Goal: Task Accomplishment & Management: Manage account settings

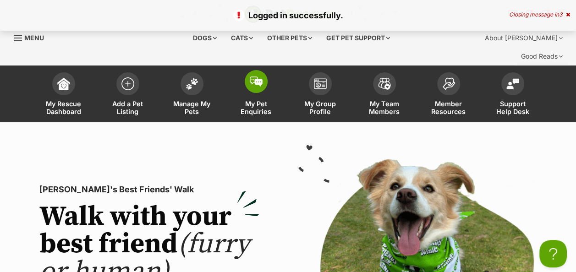
click at [253, 77] on img at bounding box center [256, 82] width 13 height 10
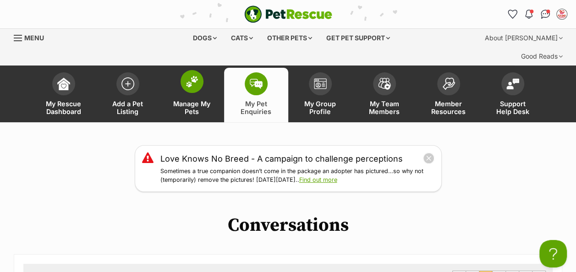
click at [193, 76] on img at bounding box center [192, 82] width 13 height 12
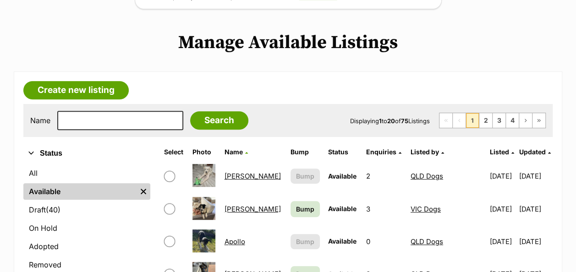
scroll to position [183, 0]
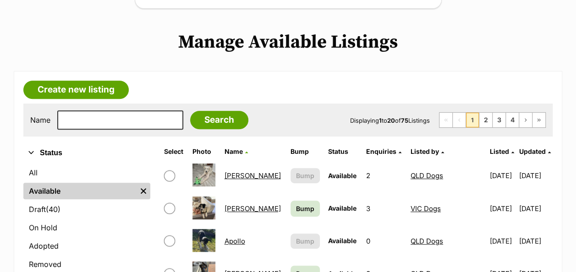
click at [244, 171] on link "Alfonzo" at bounding box center [252, 175] width 56 height 9
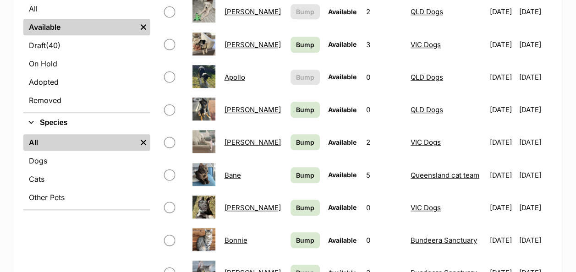
scroll to position [367, 0]
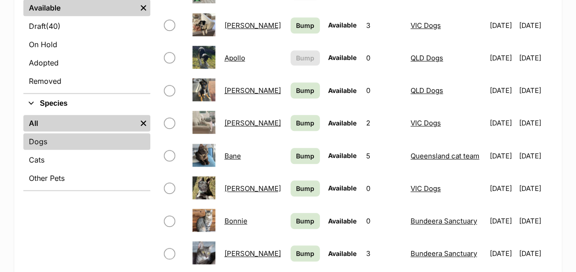
click at [56, 133] on link "Dogs" at bounding box center [86, 141] width 127 height 17
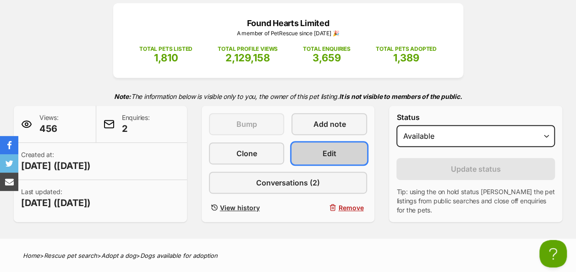
click at [311, 143] on link "Edit" at bounding box center [330, 154] width 76 height 22
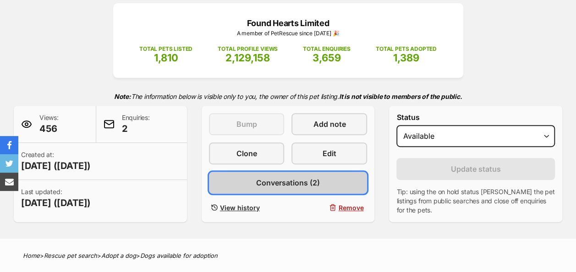
click at [307, 177] on span "Conversations (2)" at bounding box center [288, 182] width 64 height 11
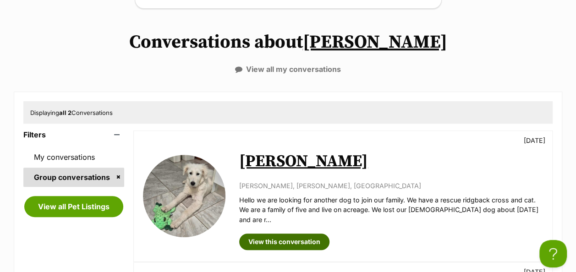
click at [263, 234] on link "View this conversation" at bounding box center [284, 242] width 90 height 17
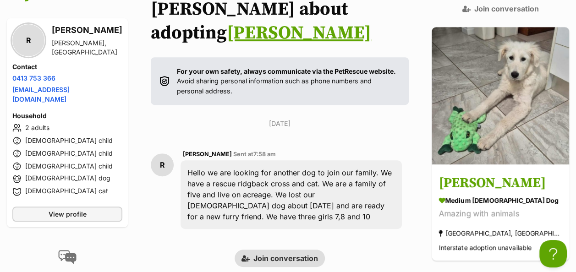
scroll to position [190, 0]
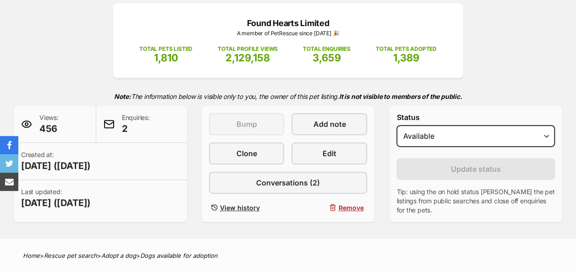
scroll to position [138, 0]
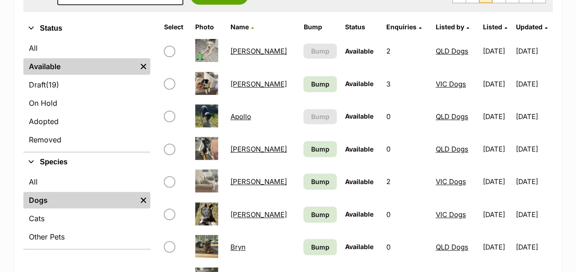
scroll to position [321, 0]
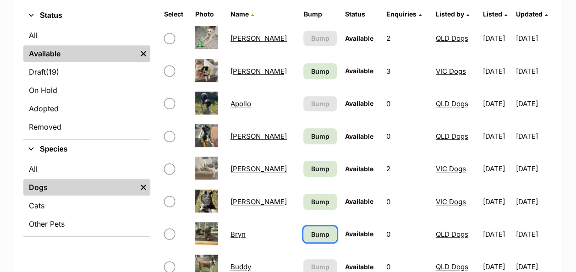
click at [311, 230] on span "Bump" at bounding box center [320, 235] width 18 height 10
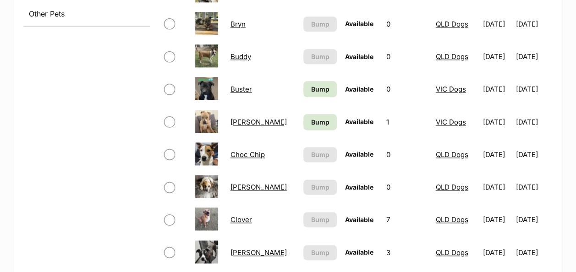
scroll to position [550, 0]
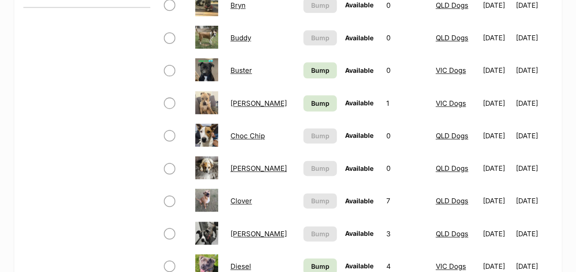
click at [232, 230] on link "[PERSON_NAME]" at bounding box center [259, 234] width 56 height 9
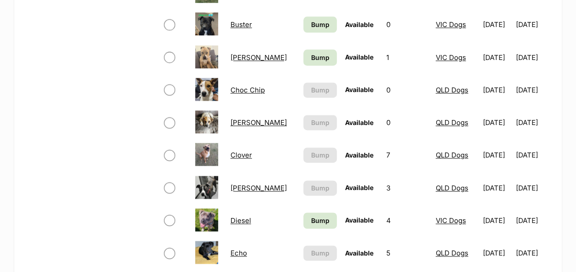
scroll to position [642, 0]
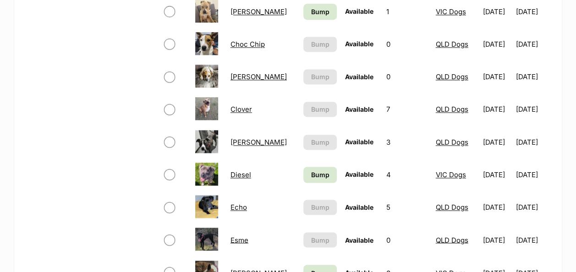
click at [239, 203] on link "Echo" at bounding box center [239, 207] width 17 height 9
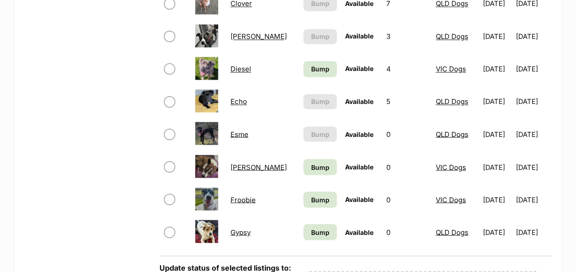
scroll to position [779, 0]
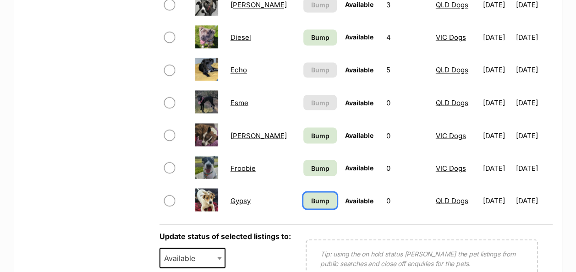
click at [311, 196] on span "Bump" at bounding box center [320, 201] width 18 height 10
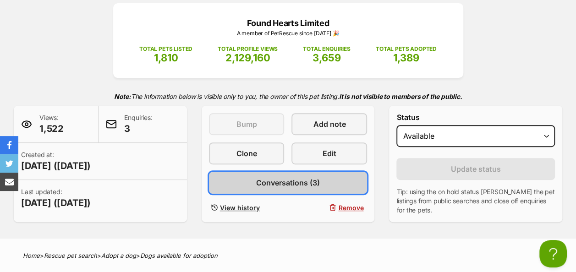
click at [311, 177] on span "Conversations (3)" at bounding box center [288, 182] width 64 height 11
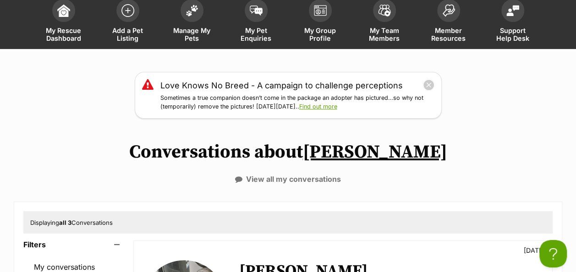
scroll to position [92, 0]
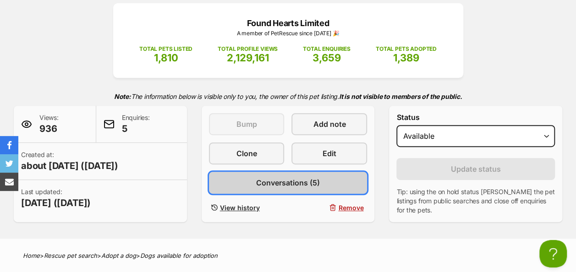
click at [294, 177] on span "Conversations (5)" at bounding box center [288, 182] width 64 height 11
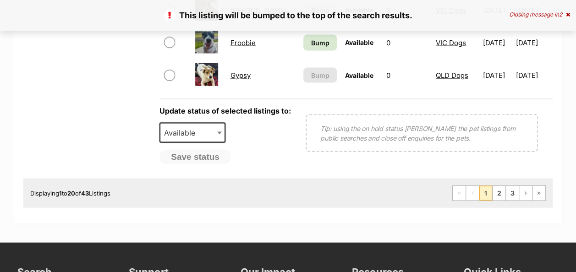
scroll to position [917, 0]
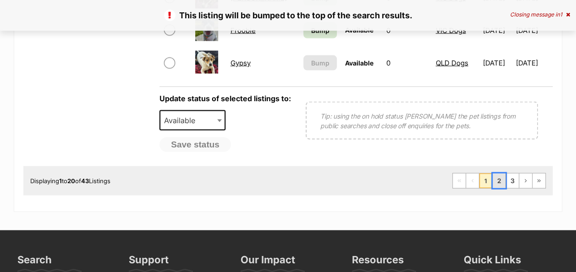
click at [499, 174] on link "2" at bounding box center [499, 181] width 13 height 15
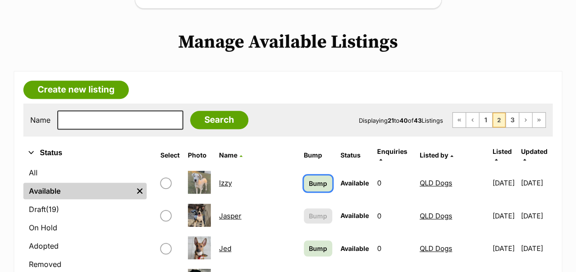
click at [309, 179] on span "Bump" at bounding box center [318, 184] width 18 height 10
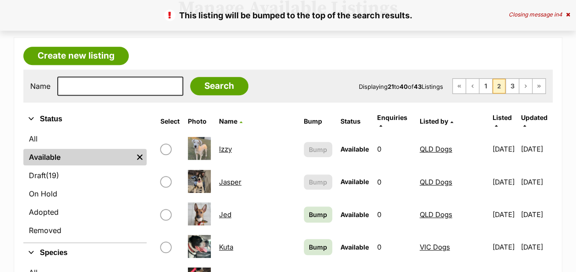
scroll to position [229, 0]
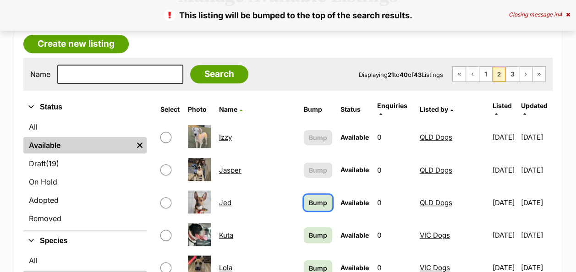
click at [309, 198] on span "Bump" at bounding box center [318, 203] width 18 height 10
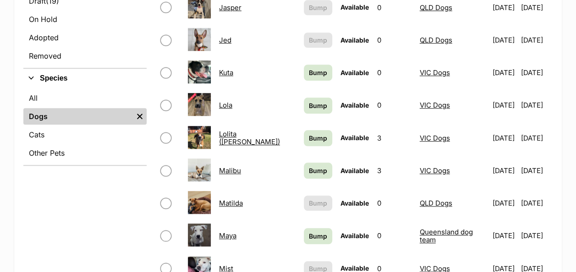
scroll to position [413, 0]
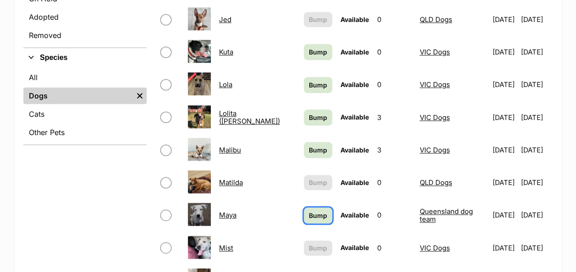
click at [309, 211] on span "Bump" at bounding box center [318, 216] width 18 height 10
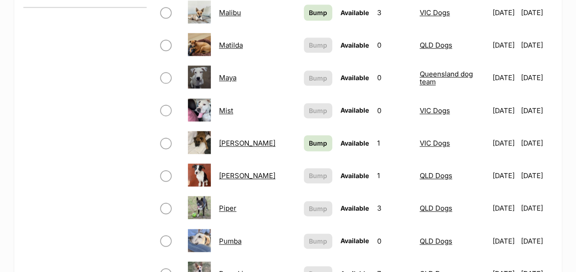
scroll to position [596, 0]
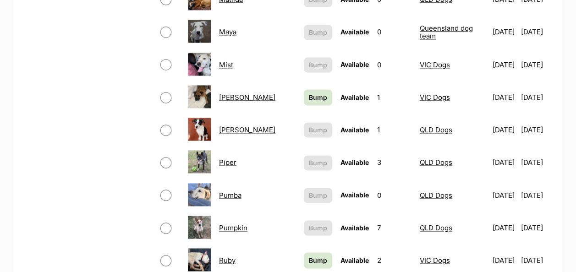
click at [228, 224] on link "Pumpkin" at bounding box center [233, 228] width 28 height 9
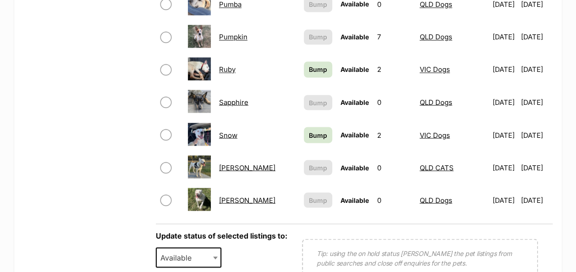
scroll to position [825, 0]
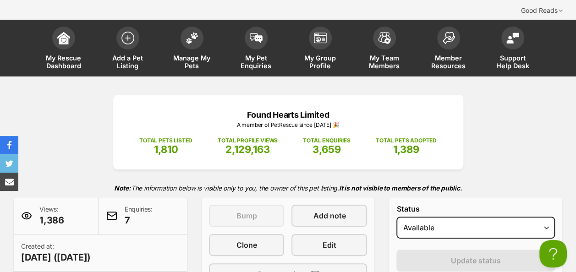
scroll to position [138, 0]
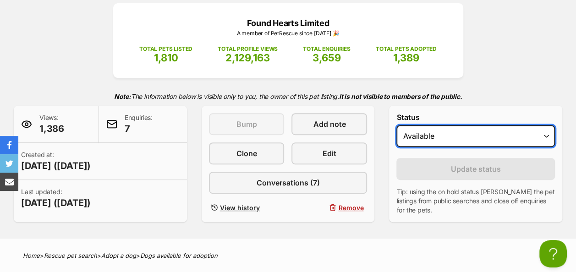
click at [458, 125] on select "Draft - not available as listing has enquires Available On hold Adopted" at bounding box center [475, 136] width 159 height 22
click at [545, 125] on select "Draft - not available as listing has enquires Available On hold Adopted" at bounding box center [475, 136] width 159 height 22
click at [542, 125] on select "Draft - not available as listing has enquires Available On hold Adopted" at bounding box center [475, 136] width 159 height 22
select select "rehomed"
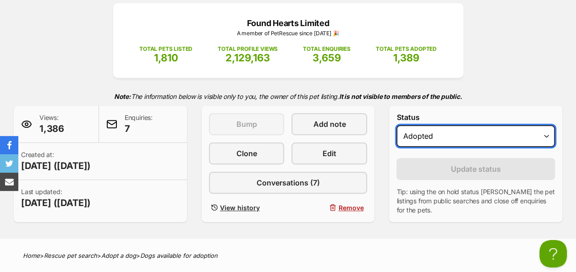
click at [396, 125] on select "Draft - not available as listing has enquires Available On hold Adopted" at bounding box center [475, 136] width 159 height 22
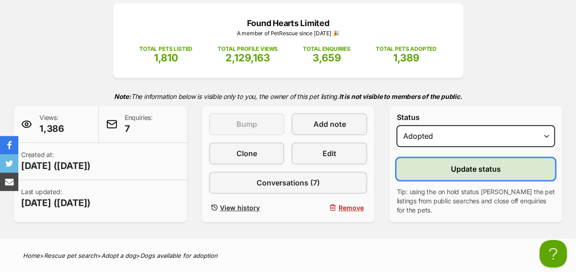
click at [455, 158] on button "Update status" at bounding box center [475, 169] width 159 height 22
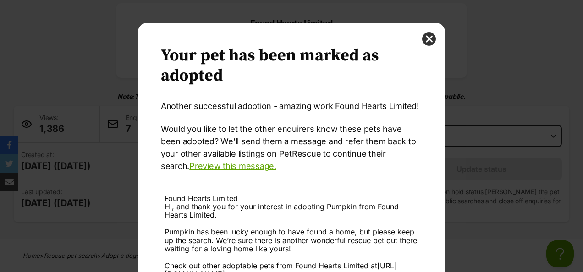
scroll to position [116, 0]
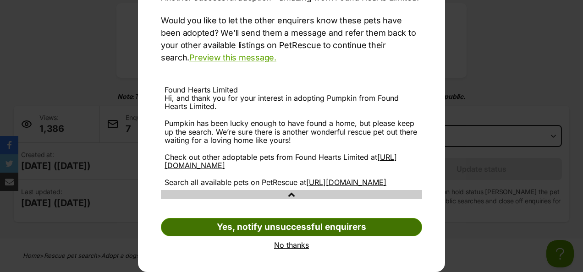
click at [308, 228] on link "Yes, notify unsuccessful enquirers" at bounding box center [291, 227] width 261 height 18
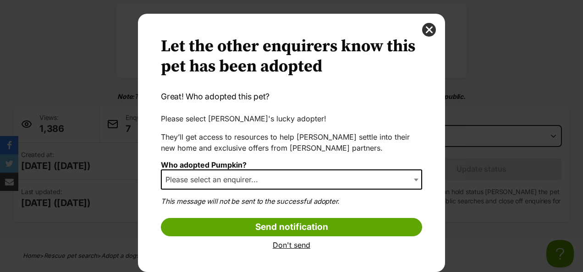
scroll to position [9, 0]
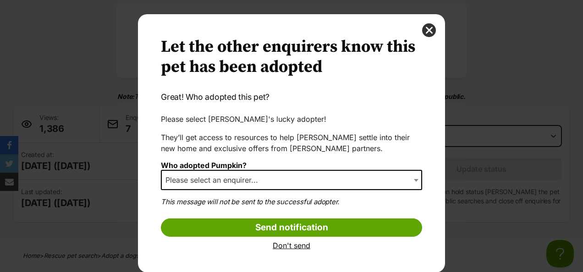
click at [289, 185] on span "Please select an enquirer..." at bounding box center [291, 180] width 261 height 20
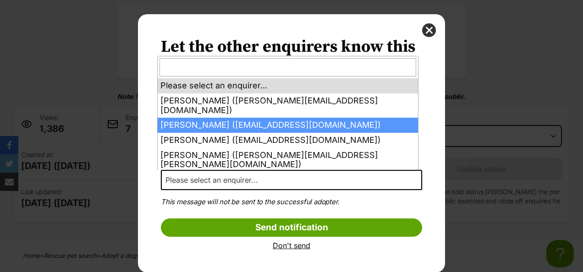
scroll to position [43, 0]
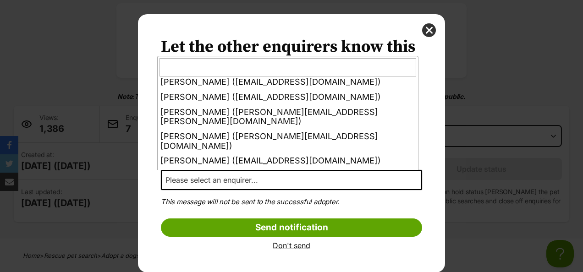
select select "other"
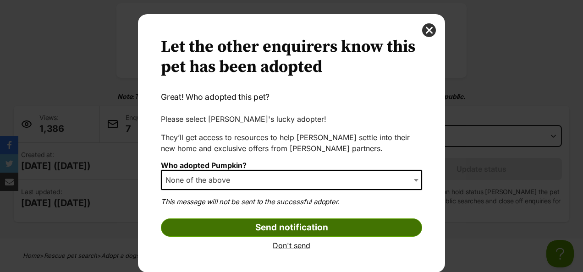
click at [287, 225] on input "Send notification" at bounding box center [291, 228] width 261 height 18
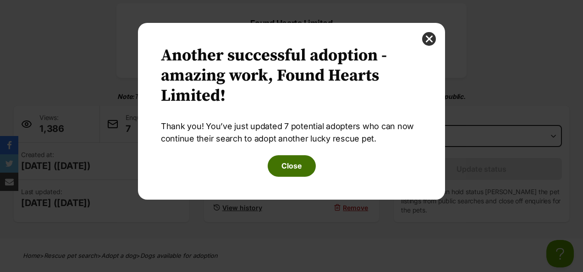
click at [288, 165] on button "Close" at bounding box center [292, 165] width 48 height 21
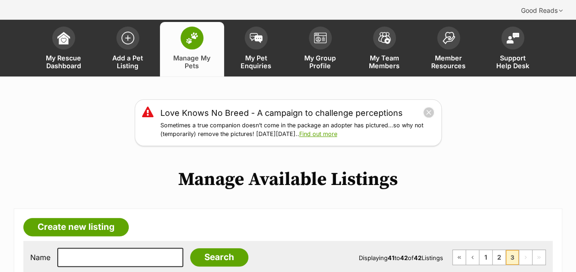
scroll to position [138, 0]
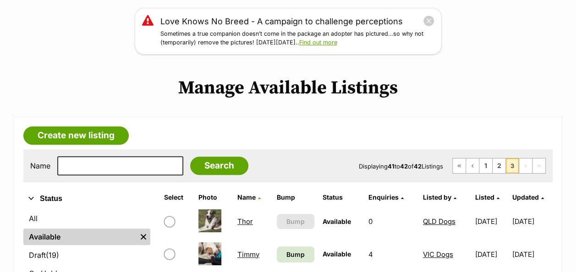
click at [238, 217] on link "Thor" at bounding box center [245, 221] width 16 height 9
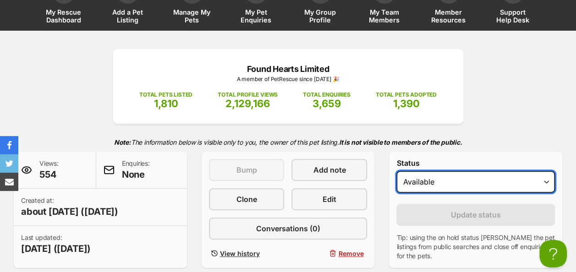
click at [487, 171] on select "Draft Available On hold Adopted" at bounding box center [475, 182] width 159 height 22
select select "rehomed"
click at [396, 171] on select "Draft Available On hold Adopted" at bounding box center [475, 182] width 159 height 22
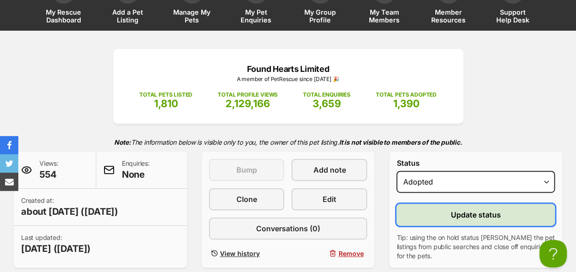
click at [478, 209] on span "Update status" at bounding box center [476, 214] width 50 height 11
